Goal: Navigation & Orientation: Find specific page/section

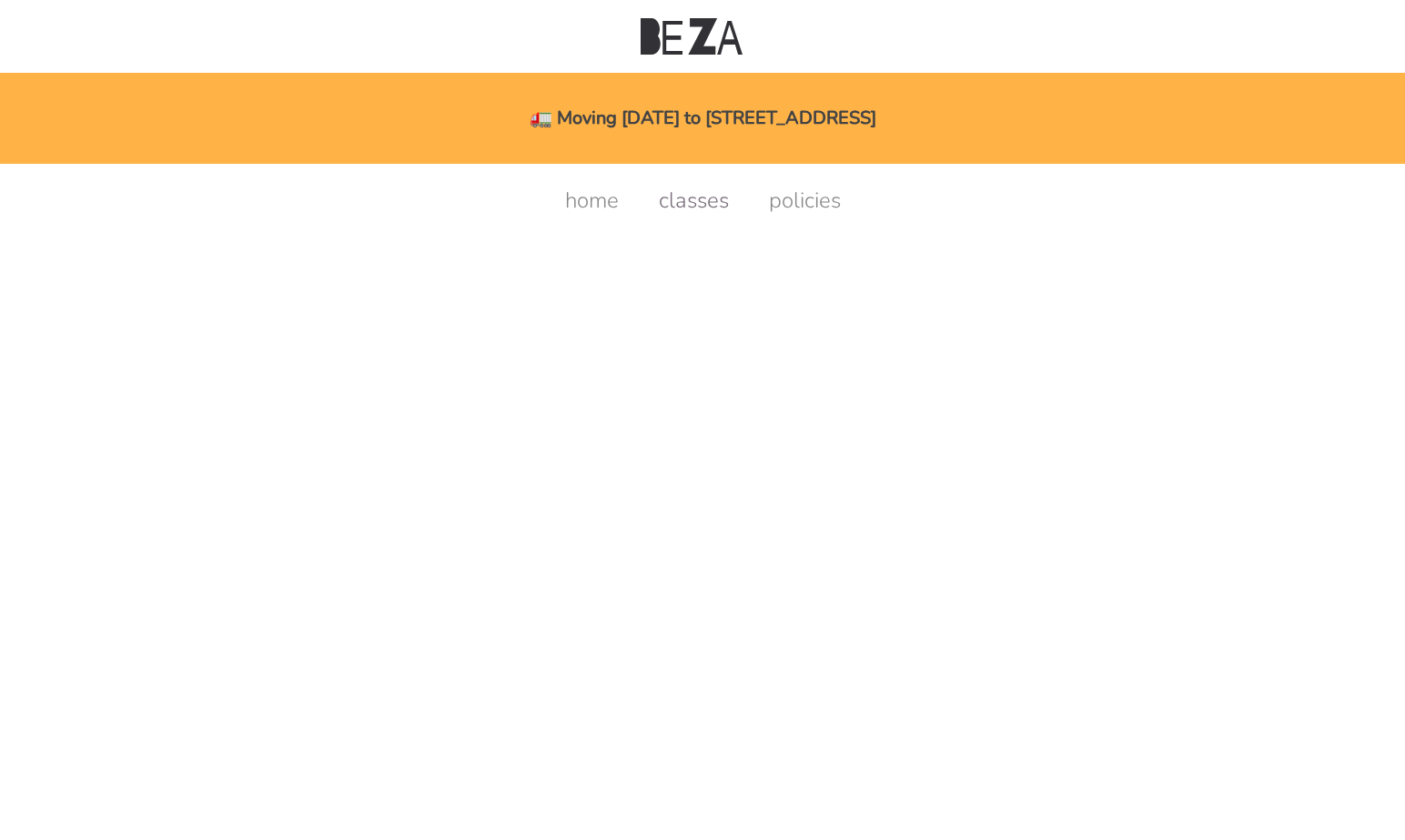
click at [701, 206] on link "classes" at bounding box center [694, 200] width 106 height 30
click at [675, 205] on link "classes" at bounding box center [694, 200] width 106 height 30
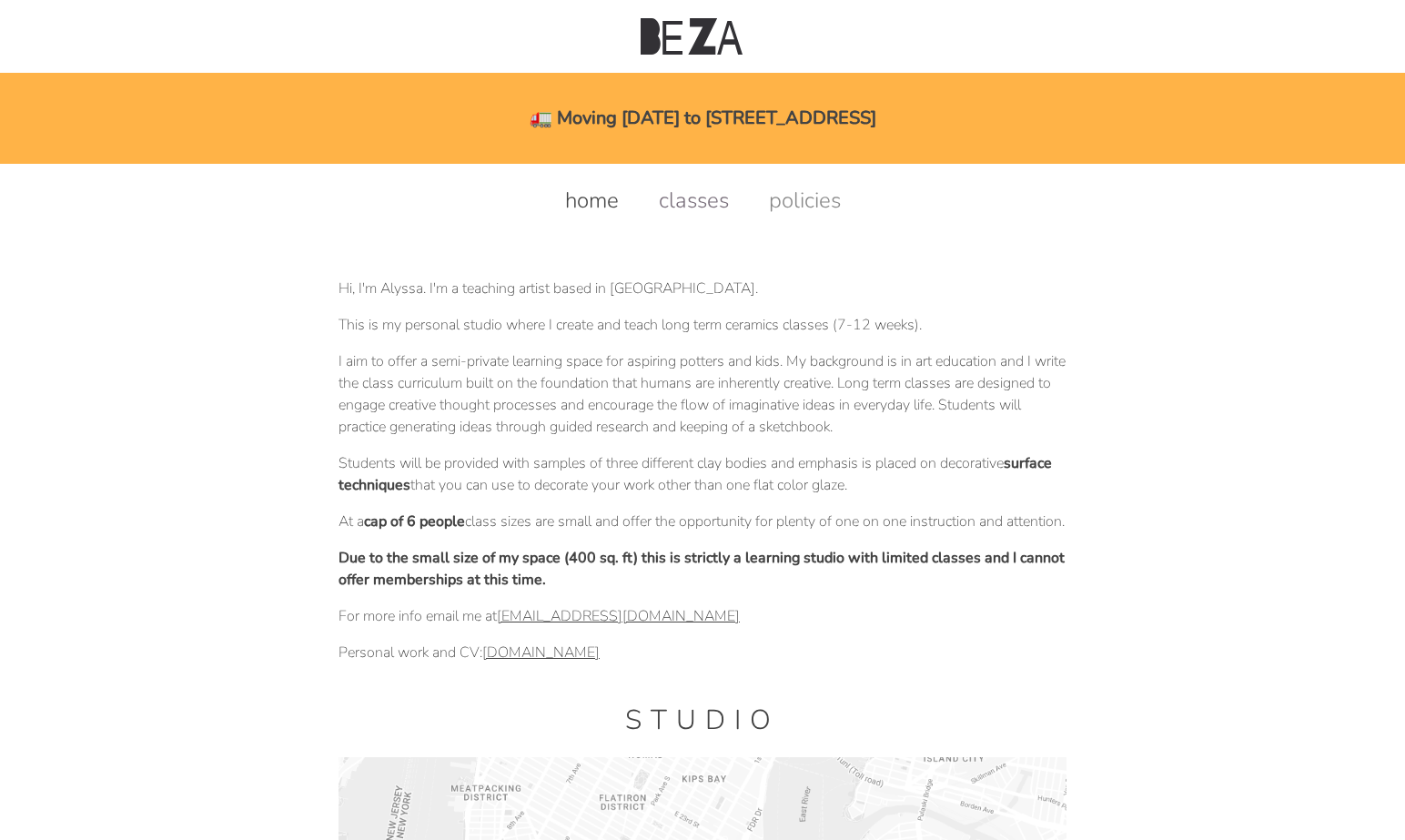
click at [686, 199] on link "classes" at bounding box center [694, 200] width 106 height 30
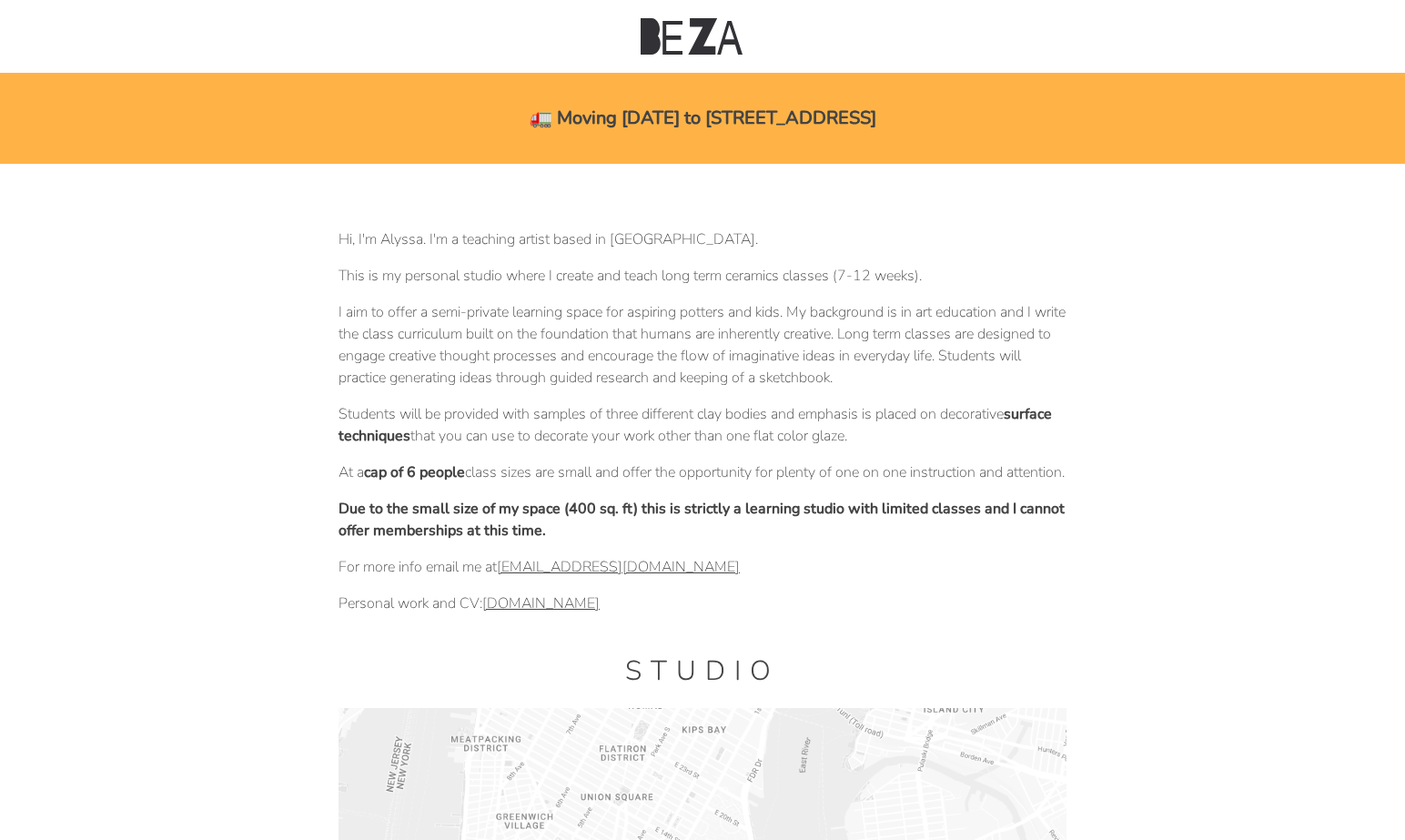
scroll to position [50, 0]
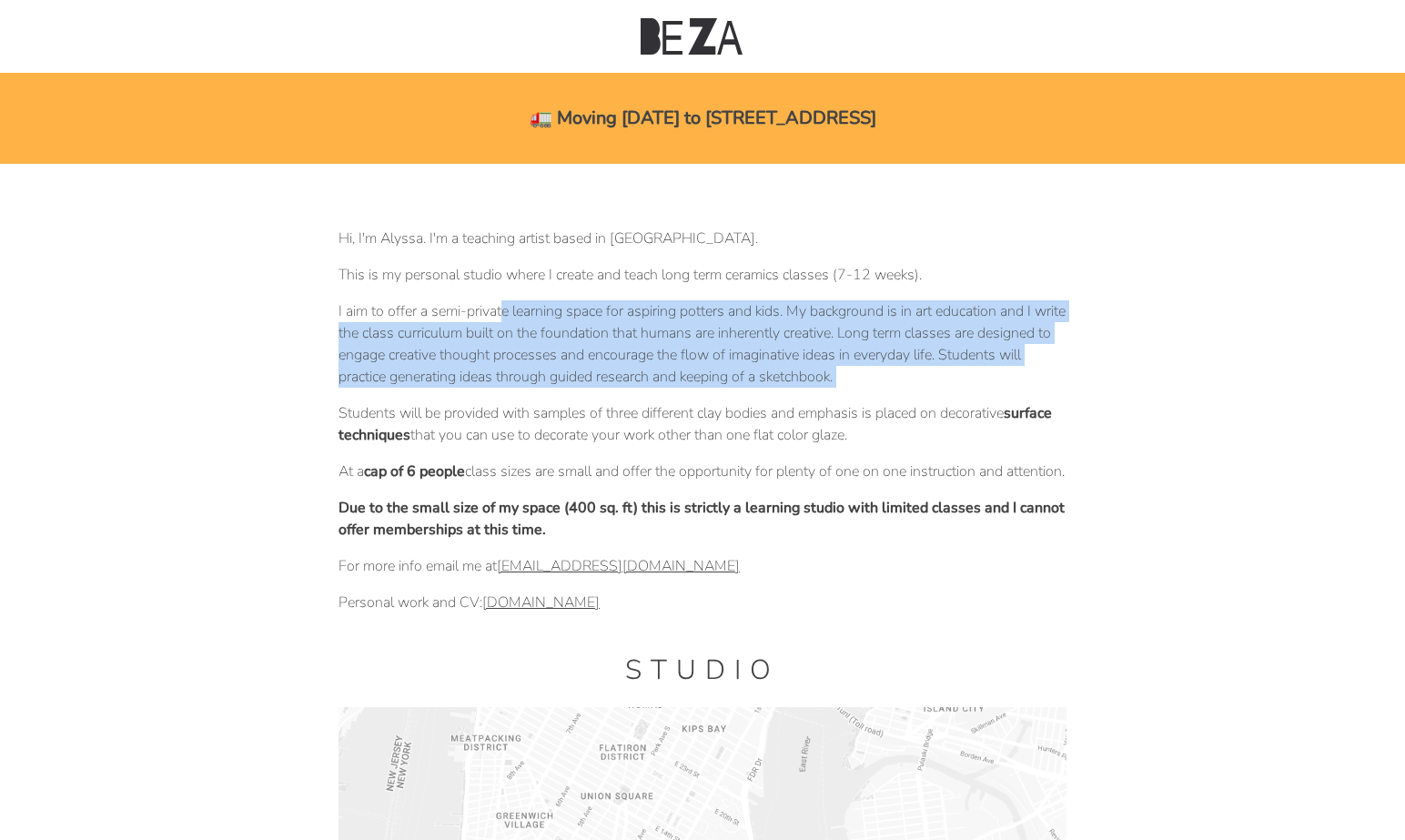
drag, startPoint x: 501, startPoint y: 313, endPoint x: 661, endPoint y: 394, distance: 179.3
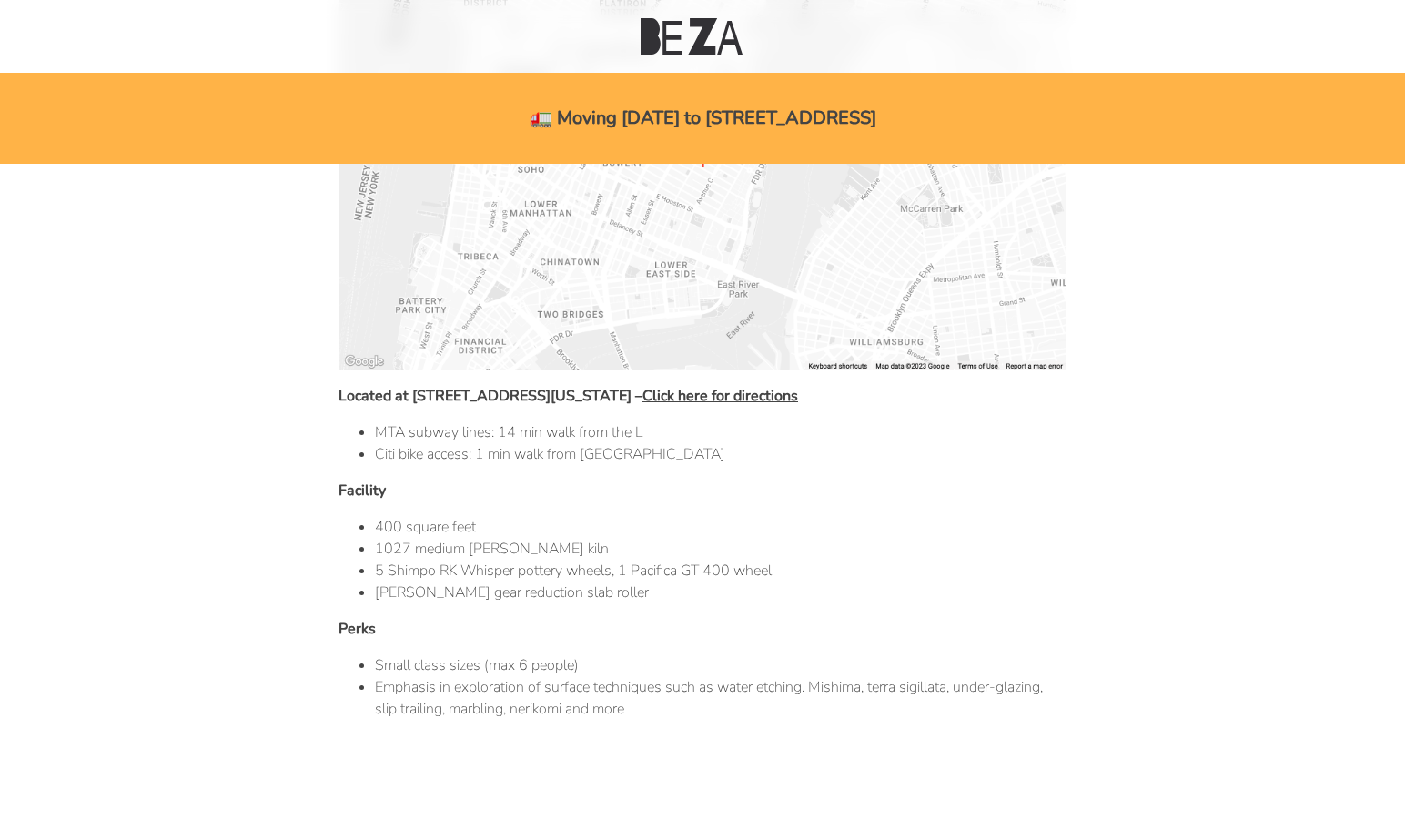
scroll to position [909, 0]
